Goal: Transaction & Acquisition: Subscribe to service/newsletter

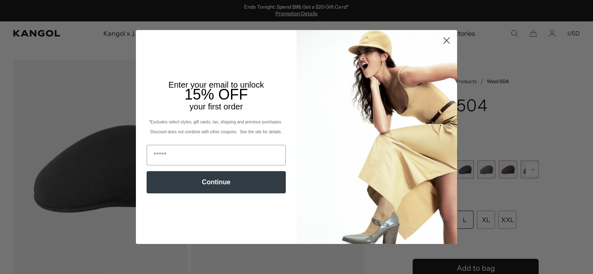
click at [448, 49] on img "POPUP Form" at bounding box center [377, 137] width 161 height 214
click at [448, 43] on circle "Close dialog" at bounding box center [447, 41] width 14 height 14
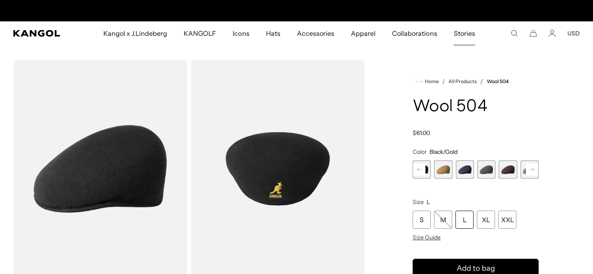
scroll to position [0, 170]
click at [419, 168] on rect at bounding box center [419, 170] width 12 height 12
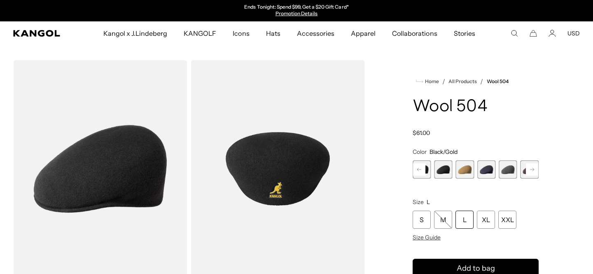
click at [446, 169] on span "10 of 21" at bounding box center [443, 170] width 18 height 18
click at [427, 169] on span "9 of 21" at bounding box center [422, 170] width 18 height 18
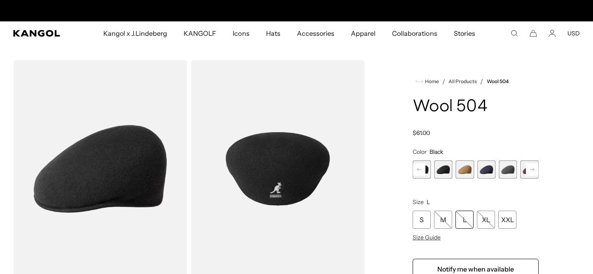
scroll to position [0, 170]
click at [471, 223] on div "L" at bounding box center [465, 220] width 18 height 18
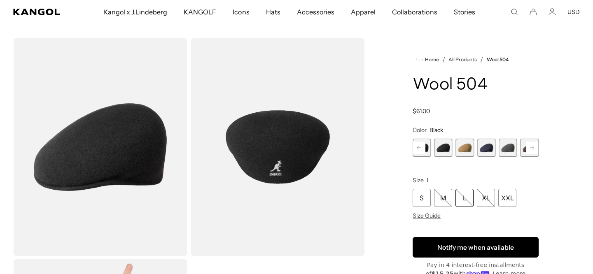
click at [456, 240] on button "Notify me when available" at bounding box center [476, 247] width 126 height 21
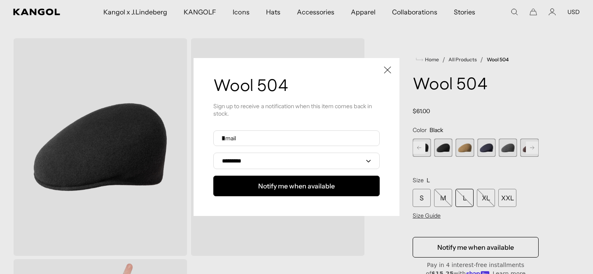
click at [348, 146] on div "**********" at bounding box center [296, 164] width 166 height 66
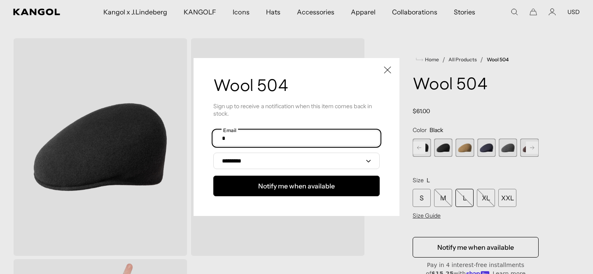
click at [347, 143] on input "text" at bounding box center [296, 139] width 166 height 16
type input "**********"
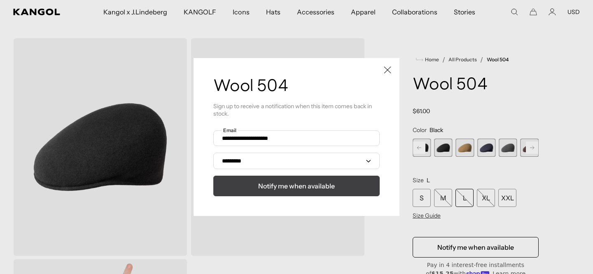
click at [312, 181] on button "Notify me when available" at bounding box center [296, 186] width 166 height 21
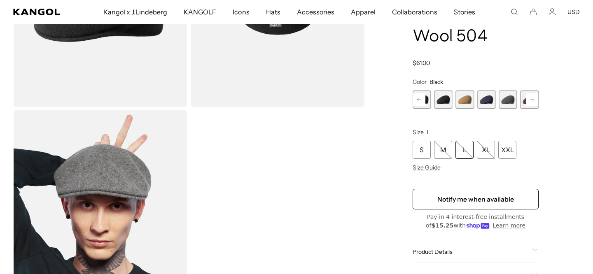
scroll to position [164, 0]
